Goal: Information Seeking & Learning: Check status

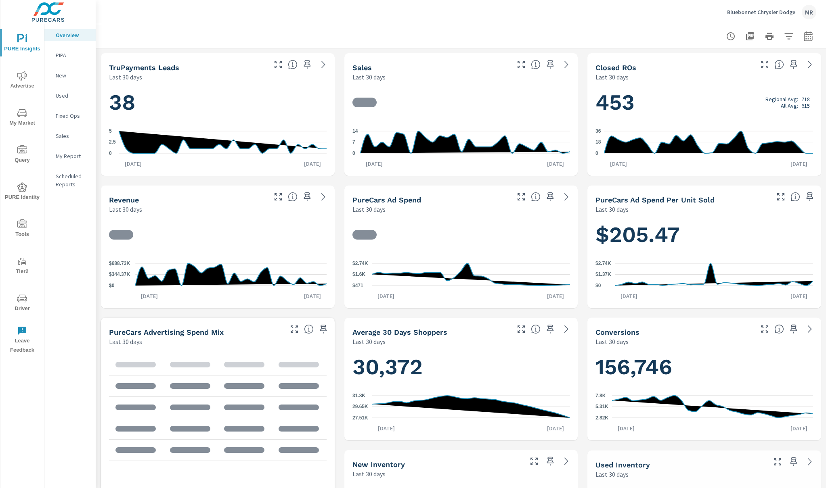
scroll to position [0, 0]
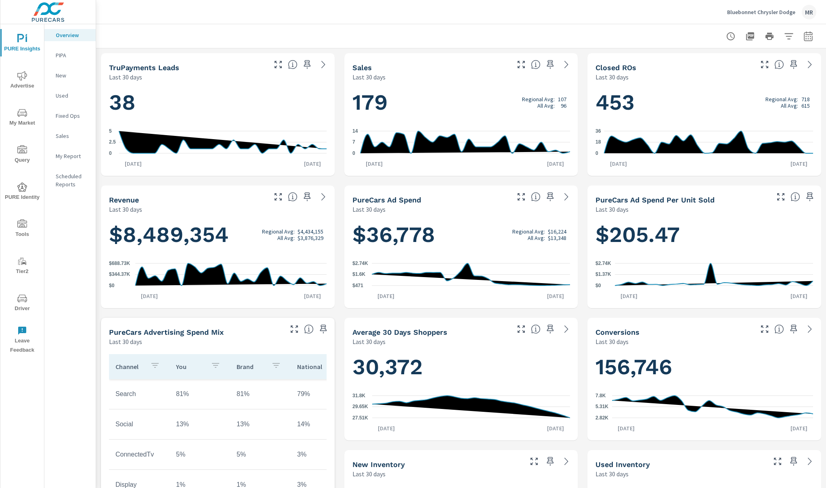
click at [21, 74] on icon "nav menu" at bounding box center [22, 76] width 10 height 10
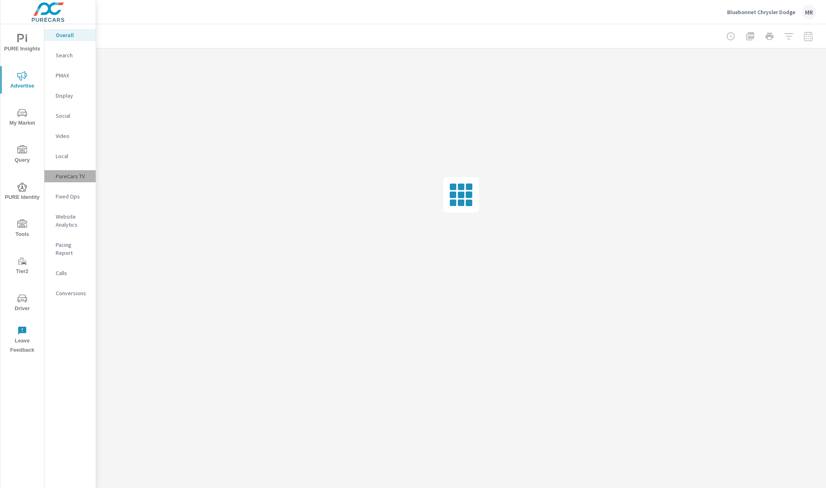
click at [65, 174] on p "PureCars TV" at bounding box center [73, 176] width 34 height 8
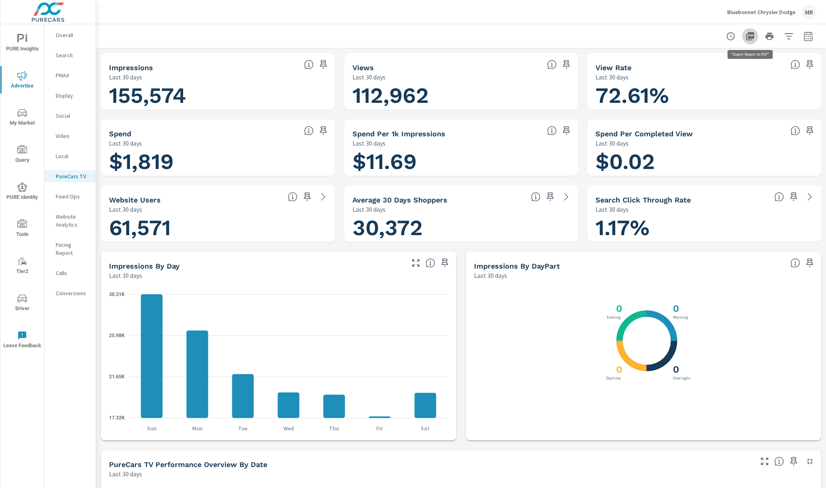
click at [751, 36] on icon "button" at bounding box center [750, 36] width 10 height 10
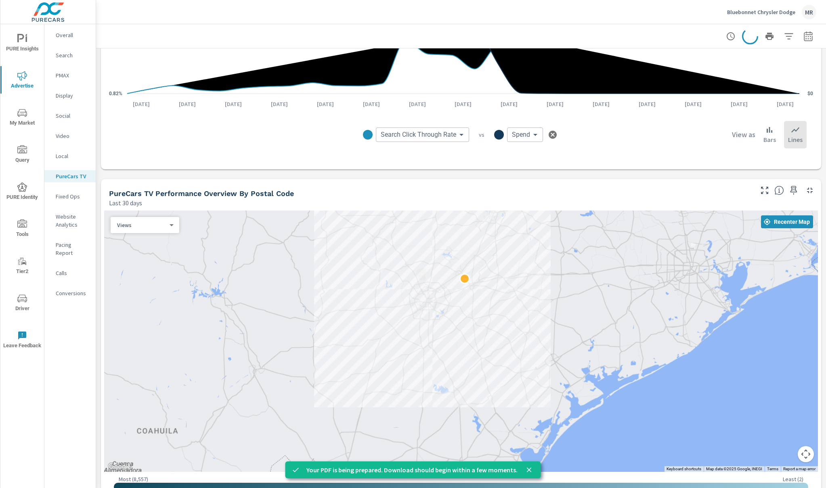
scroll to position [557, 0]
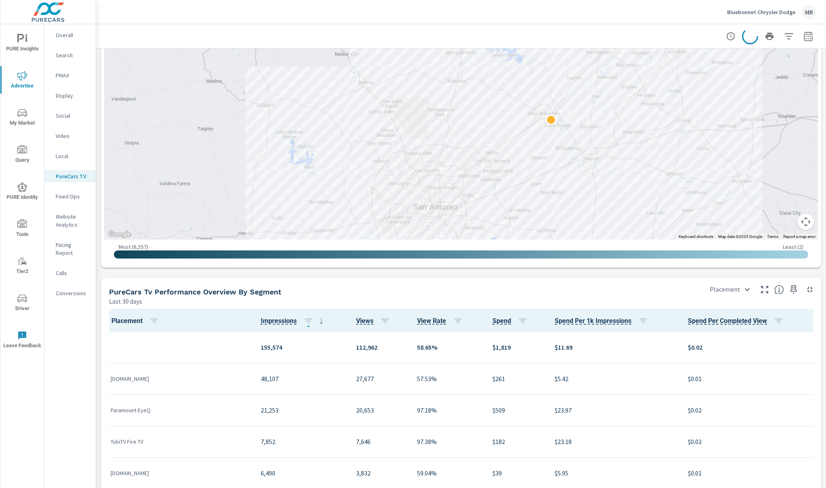
scroll to position [768, 0]
